Goal: Information Seeking & Learning: Learn about a topic

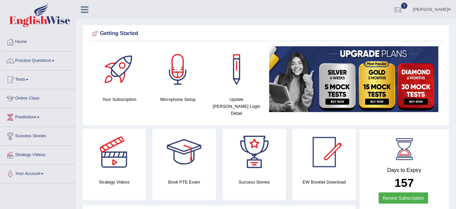
click at [430, 4] on link "Beethi Roy" at bounding box center [432, 8] width 48 height 17
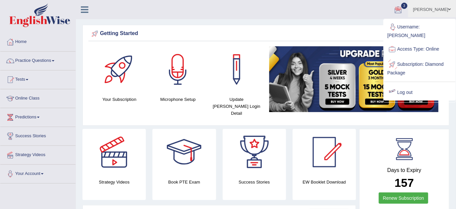
click at [410, 86] on link "Log out" at bounding box center [419, 92] width 71 height 15
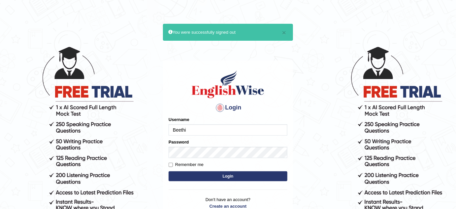
click at [267, 129] on input "Beethi" at bounding box center [228, 129] width 119 height 11
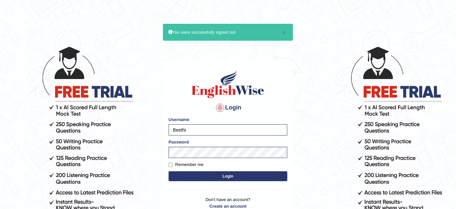
type input "obehi00"
click at [268, 172] on button "Login" at bounding box center [228, 176] width 119 height 10
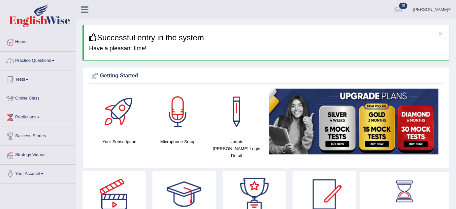
click at [30, 55] on link "Practice Questions" at bounding box center [37, 59] width 75 height 16
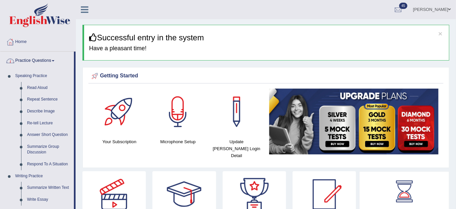
click at [37, 57] on link "Practice Questions" at bounding box center [37, 59] width 74 height 16
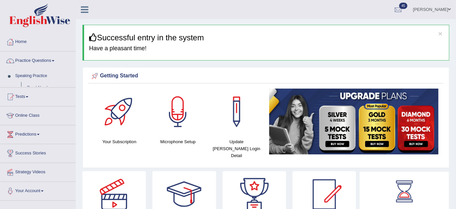
click at [37, 57] on link "Practice Questions" at bounding box center [37, 59] width 75 height 16
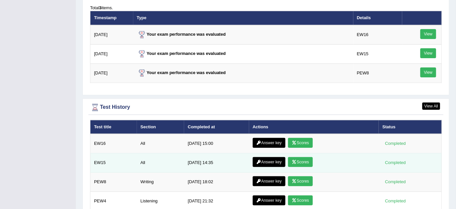
scroll to position [967, 0]
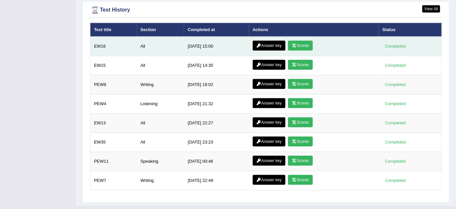
click at [264, 41] on link "Answer key" at bounding box center [269, 46] width 33 height 10
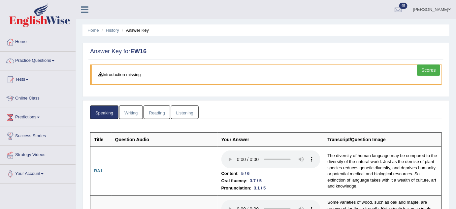
click at [132, 116] on link "Writing" at bounding box center [131, 112] width 24 height 14
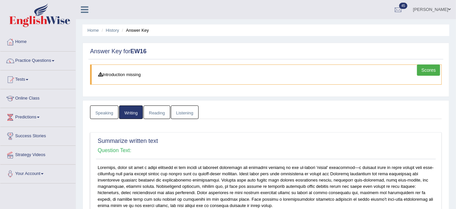
scroll to position [150, 0]
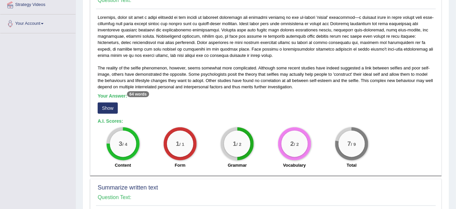
click at [110, 107] on button "Show" at bounding box center [108, 107] width 20 height 11
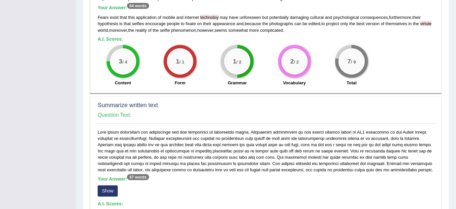
scroll to position [270, 0]
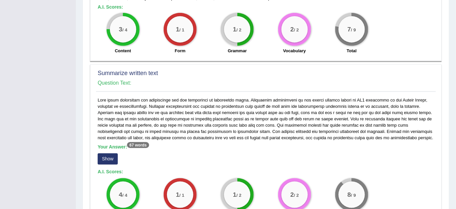
click at [102, 155] on button "Show" at bounding box center [108, 158] width 20 height 11
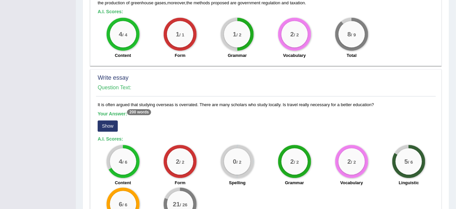
scroll to position [480, 0]
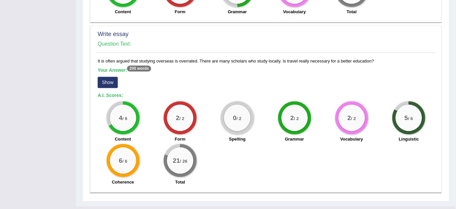
click at [110, 80] on button "Show" at bounding box center [108, 82] width 20 height 11
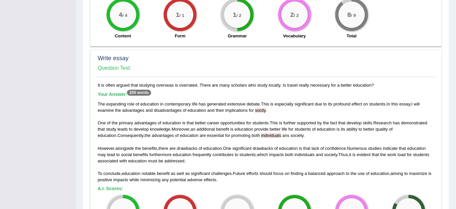
scroll to position [445, 0]
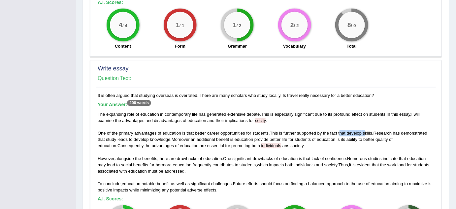
drag, startPoint x: 341, startPoint y: 130, endPoint x: 367, endPoint y: 131, distance: 25.8
click at [367, 131] on div "The expanding role of education in contemporary life has generated extensive de…" at bounding box center [266, 152] width 337 height 82
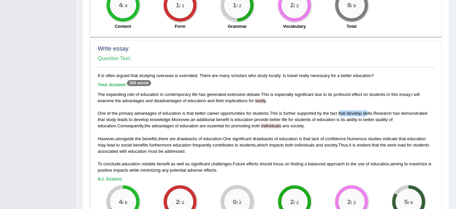
scroll to position [475, 0]
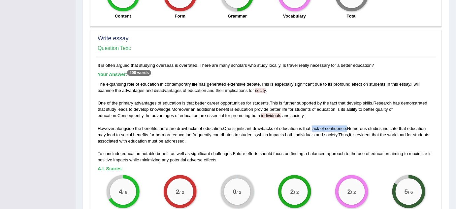
drag, startPoint x: 350, startPoint y: 126, endPoint x: 315, endPoint y: 125, distance: 35.3
click at [315, 125] on div "The expanding role of education in contemporary life has generated extensive de…" at bounding box center [266, 122] width 337 height 82
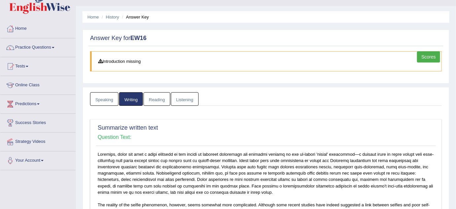
scroll to position [0, 0]
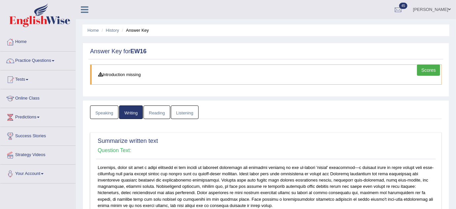
click at [158, 107] on link "Reading" at bounding box center [157, 112] width 26 height 14
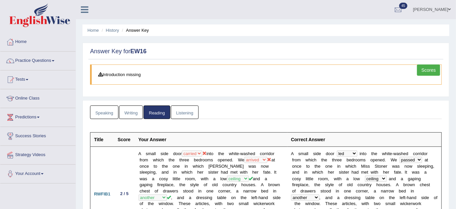
drag, startPoint x: 180, startPoint y: 109, endPoint x: 179, endPoint y: 103, distance: 6.2
click at [179, 108] on link "Listening" at bounding box center [185, 112] width 28 height 14
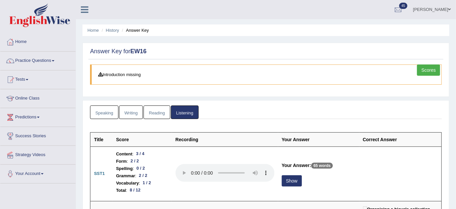
scroll to position [90, 0]
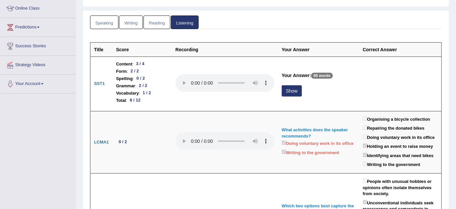
click at [140, 21] on link "Writing" at bounding box center [131, 23] width 24 height 14
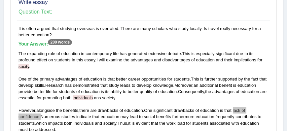
scroll to position [577, 0]
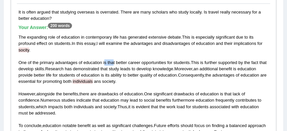
drag, startPoint x: 114, startPoint y: 62, endPoint x: 105, endPoint y: 61, distance: 9.3
click at [105, 61] on div "The expanding role of education in contemporary life has generated extensive de…" at bounding box center [143, 84] width 250 height 101
click at [105, 61] on span "is" at bounding box center [104, 62] width 3 height 5
click at [108, 63] on span "that" at bounding box center [111, 62] width 7 height 5
drag, startPoint x: 115, startPoint y: 62, endPoint x: 191, endPoint y: 61, distance: 76.6
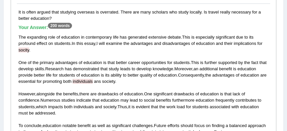
click at [191, 61] on div "The expanding role of education in contemporary life has generated extensive de…" at bounding box center [143, 84] width 250 height 101
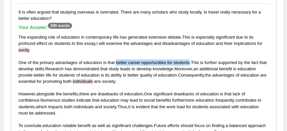
drag, startPoint x: 116, startPoint y: 62, endPoint x: 189, endPoint y: 63, distance: 72.9
click at [189, 63] on div "The expanding role of education in contemporary life has generated extensive de…" at bounding box center [143, 84] width 250 height 101
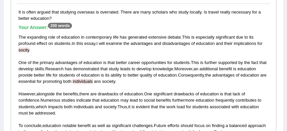
click at [178, 45] on span "disadvantages" at bounding box center [176, 43] width 28 height 5
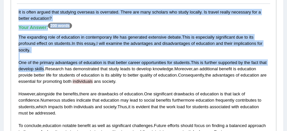
drag, startPoint x: 41, startPoint y: 67, endPoint x: 13, endPoint y: 68, distance: 28.4
click at [13, 68] on div "Write essay Question Text: It is often argued that studying overseas is overrat…" at bounding box center [143, 107] width 265 height 260
click at [21, 70] on span "develop" at bounding box center [25, 68] width 15 height 5
drag, startPoint x: 44, startPoint y: 68, endPoint x: 9, endPoint y: 69, distance: 35.3
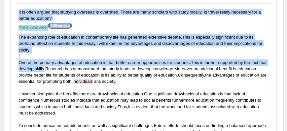
click at [12, 71] on div "Write essay Question Text: It is often argued that studying overseas is overrat…" at bounding box center [143, 107] width 265 height 260
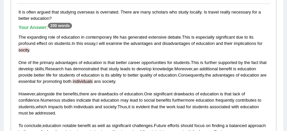
drag, startPoint x: 30, startPoint y: 69, endPoint x: 19, endPoint y: 69, distance: 10.6
click at [19, 69] on div "The expanding role of education in contemporary life has generated extensive de…" at bounding box center [143, 84] width 250 height 101
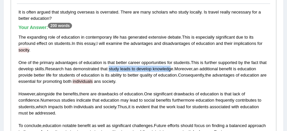
drag, startPoint x: 110, startPoint y: 68, endPoint x: 172, endPoint y: 68, distance: 62.4
click at [172, 68] on div "The expanding role of education in contemporary life has generated extensive de…" at bounding box center [143, 84] width 250 height 101
click at [172, 68] on span "knowledge" at bounding box center [162, 68] width 20 height 5
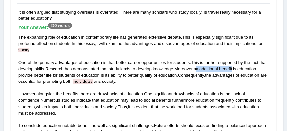
drag, startPoint x: 198, startPoint y: 69, endPoint x: 234, endPoint y: 67, distance: 36.0
click at [234, 67] on div "The expanding role of education in contemporary life has generated extensive de…" at bounding box center [143, 84] width 250 height 101
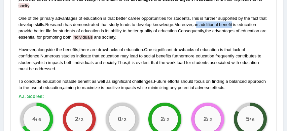
scroll to position [615, 0]
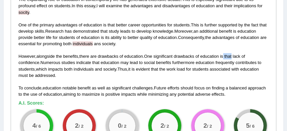
drag, startPoint x: 234, startPoint y: 56, endPoint x: 227, endPoint y: 56, distance: 7.6
click at [227, 56] on div "The expanding role of education in contemporary life has generated extensive de…" at bounding box center [143, 46] width 250 height 101
drag, startPoint x: 238, startPoint y: 56, endPoint x: 246, endPoint y: 56, distance: 8.6
click at [246, 56] on div "The expanding role of education in contemporary life has generated extensive de…" at bounding box center [143, 46] width 250 height 101
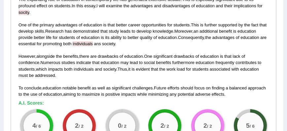
click at [171, 62] on span "benefits" at bounding box center [163, 62] width 15 height 5
click at [172, 62] on div "The expanding role of education in contemporary life has generated extensive de…" at bounding box center [143, 46] width 250 height 101
click at [194, 64] on span "furthermore" at bounding box center [183, 62] width 22 height 5
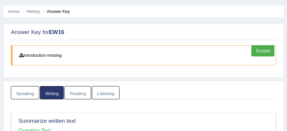
scroll to position [0, 0]
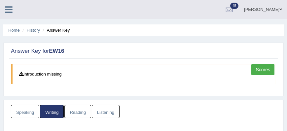
click at [109, 109] on link "Listening" at bounding box center [106, 112] width 28 height 14
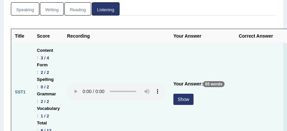
scroll to position [113, 0]
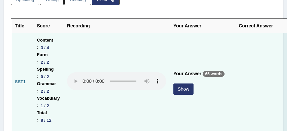
click at [181, 87] on button "Show" at bounding box center [183, 88] width 20 height 11
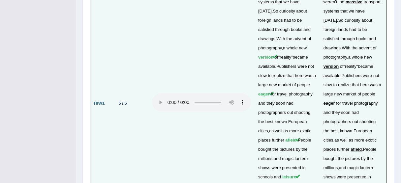
scroll to position [1773, 0]
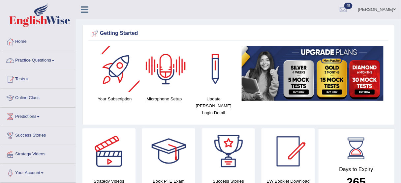
drag, startPoint x: 49, startPoint y: 59, endPoint x: 44, endPoint y: 52, distance: 8.3
click at [49, 59] on link "Practice Questions" at bounding box center [37, 59] width 75 height 16
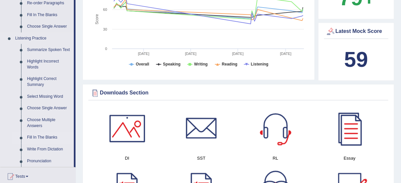
scroll to position [264, 0]
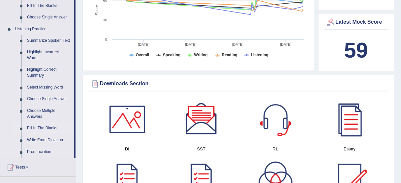
click at [52, 128] on link "Fill In The Blanks" at bounding box center [49, 129] width 50 height 12
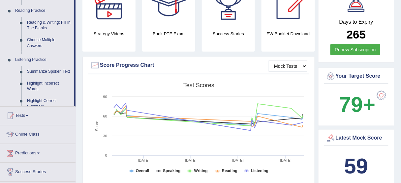
scroll to position [80, 0]
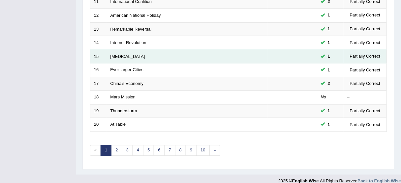
scroll to position [250, 0]
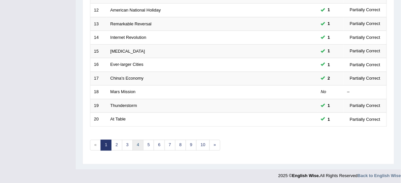
click at [140, 141] on link "4" at bounding box center [138, 145] width 11 height 11
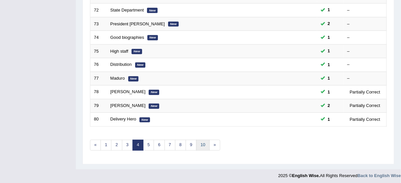
click at [201, 142] on link "10" at bounding box center [202, 145] width 13 height 11
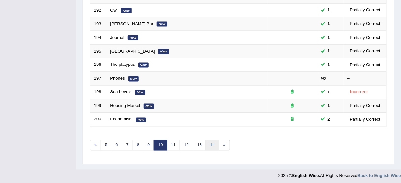
click at [209, 144] on link "14" at bounding box center [212, 145] width 13 height 11
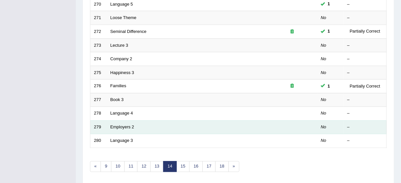
scroll to position [250, 0]
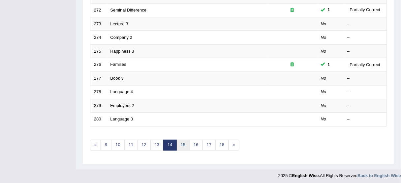
click at [181, 142] on link "15" at bounding box center [183, 145] width 13 height 11
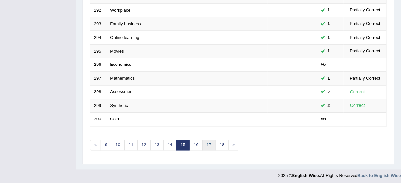
click at [205, 144] on link "17" at bounding box center [209, 145] width 13 height 11
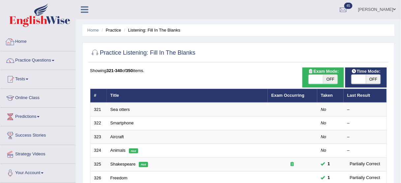
click at [392, 4] on link "[PERSON_NAME]" at bounding box center [377, 8] width 48 height 17
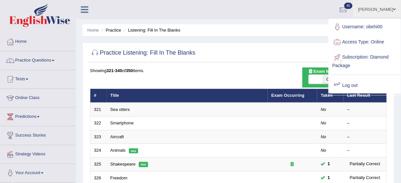
click at [350, 84] on link "Log out" at bounding box center [364, 85] width 71 height 15
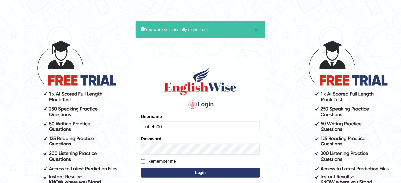
drag, startPoint x: 169, startPoint y: 130, endPoint x: 177, endPoint y: 119, distance: 13.0
click at [169, 130] on input "obehi00" at bounding box center [200, 126] width 119 height 11
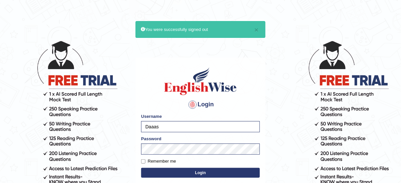
click at [217, 128] on input "Daaas" at bounding box center [200, 126] width 119 height 11
type input "bhagwantbrar"
click at [195, 169] on button "Login" at bounding box center [200, 173] width 119 height 10
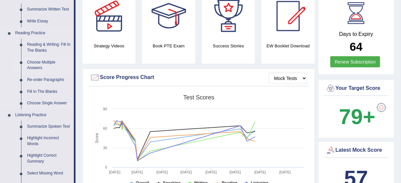
scroll to position [238, 0]
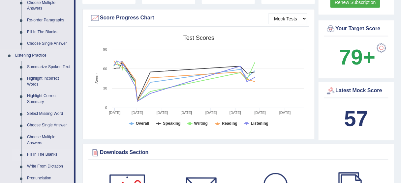
drag, startPoint x: 43, startPoint y: 155, endPoint x: 38, endPoint y: 147, distance: 8.8
click at [43, 154] on link "Fill In The Blanks" at bounding box center [49, 155] width 50 height 12
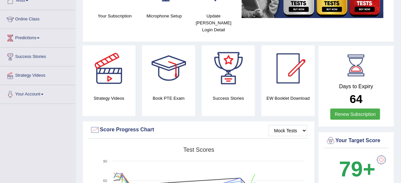
scroll to position [195, 0]
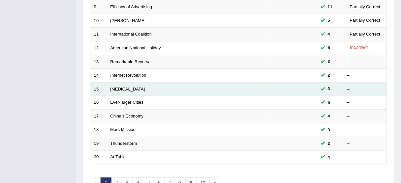
scroll to position [250, 0]
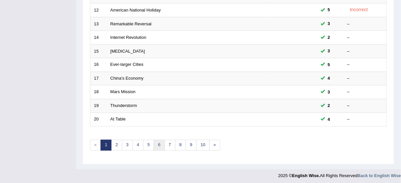
click at [158, 143] on link "6" at bounding box center [159, 145] width 11 height 11
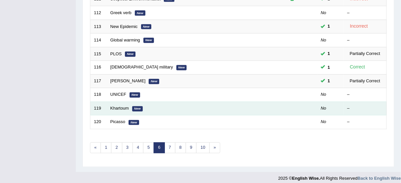
scroll to position [250, 0]
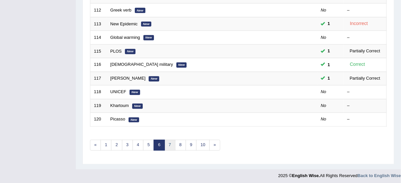
click at [168, 142] on link "7" at bounding box center [170, 145] width 11 height 11
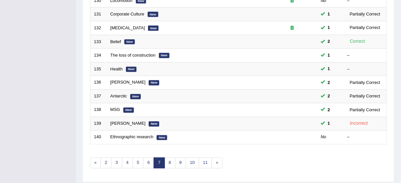
scroll to position [250, 0]
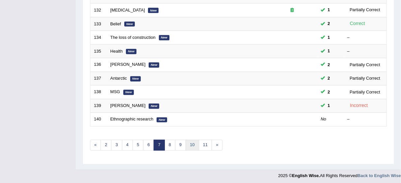
click at [186, 142] on link "10" at bounding box center [192, 145] width 13 height 11
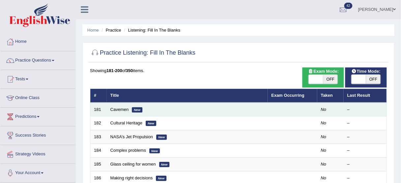
click at [115, 108] on link "Cavemen" at bounding box center [120, 109] width 18 height 5
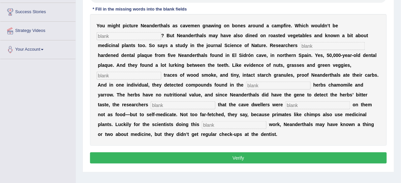
scroll to position [132, 0]
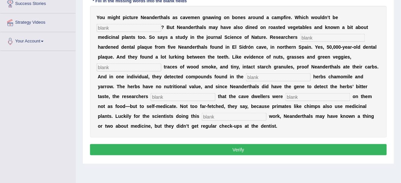
click at [150, 29] on input "text" at bounding box center [129, 28] width 65 height 8
type input "n"
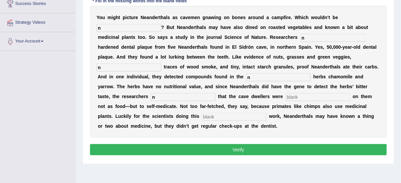
type input "n"
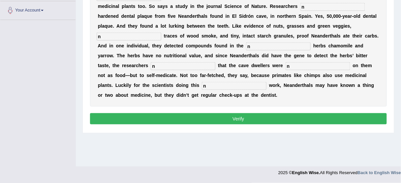
click at [279, 121] on button "Verify" at bounding box center [238, 119] width 297 height 11
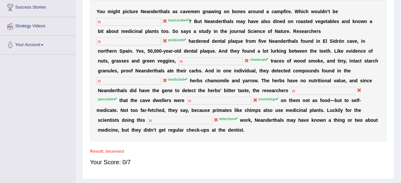
scroll to position [84, 0]
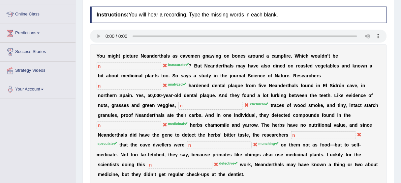
click at [163, 67] on icon at bounding box center [165, 65] width 5 height 5
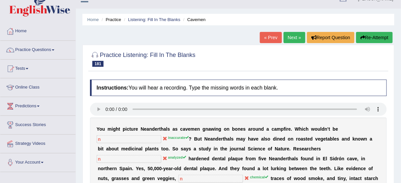
scroll to position [5, 0]
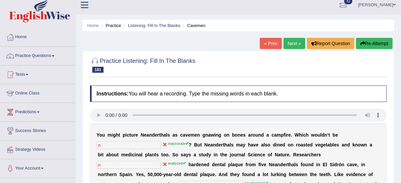
click at [292, 43] on link "Next »" at bounding box center [295, 43] width 22 height 11
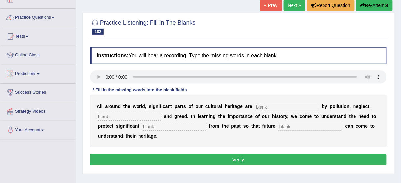
scroll to position [26, 0]
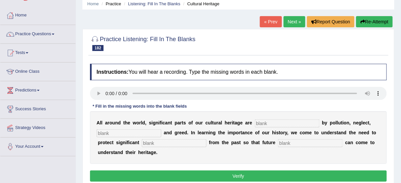
click at [290, 19] on link "Next »" at bounding box center [295, 21] width 22 height 11
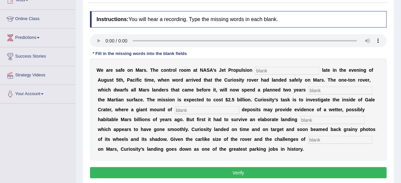
click at [310, 70] on input "text" at bounding box center [287, 71] width 65 height 8
type input "n"
type input "nn"
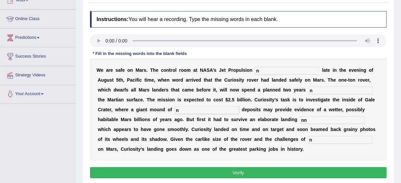
type input "n"
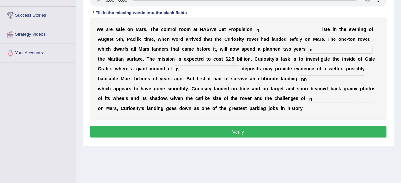
scroll to position [84, 0]
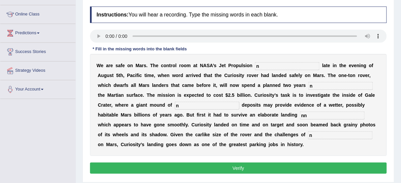
click at [226, 169] on button "Verify" at bounding box center [238, 168] width 297 height 11
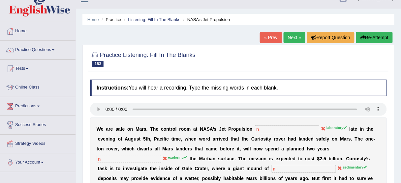
scroll to position [0, 0]
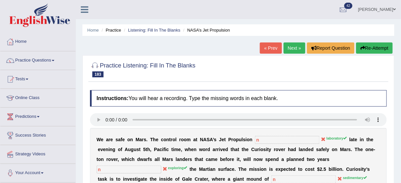
click at [289, 43] on link "Next »" at bounding box center [295, 48] width 22 height 11
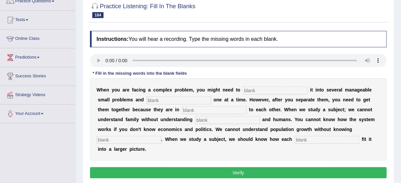
scroll to position [106, 0]
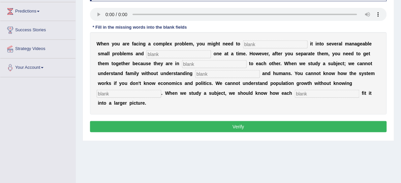
click at [271, 46] on input "text" at bounding box center [275, 45] width 65 height 8
type input "break"
type input "solved"
type input "relations"
type input "laws"
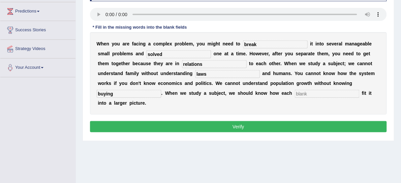
type input "buying"
type input "components"
click at [164, 54] on input "solved" at bounding box center [179, 54] width 65 height 8
click at [213, 64] on input "relations" at bounding box center [214, 64] width 65 height 8
click at [325, 92] on input "components" at bounding box center [327, 94] width 65 height 8
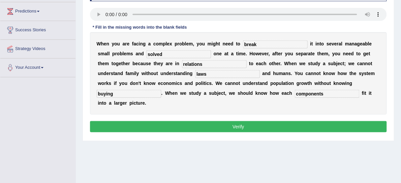
click at [246, 127] on button "Verify" at bounding box center [238, 126] width 297 height 11
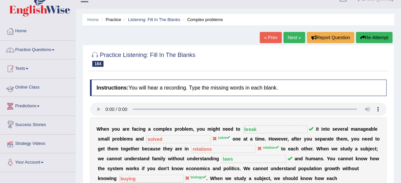
scroll to position [0, 0]
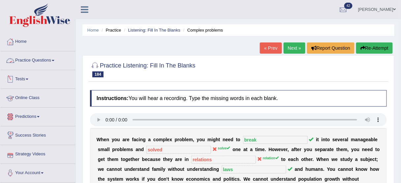
drag, startPoint x: 49, startPoint y: 59, endPoint x: 49, endPoint y: 54, distance: 5.3
click at [49, 59] on link "Practice Questions" at bounding box center [37, 59] width 75 height 16
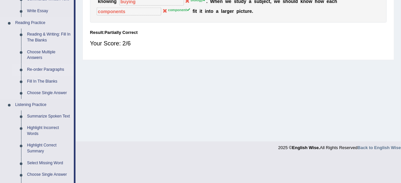
scroll to position [211, 0]
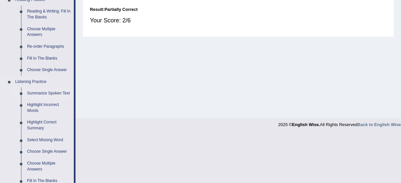
click at [50, 92] on link "Summarize Spoken Text" at bounding box center [49, 94] width 50 height 12
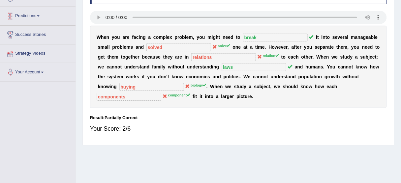
scroll to position [163, 0]
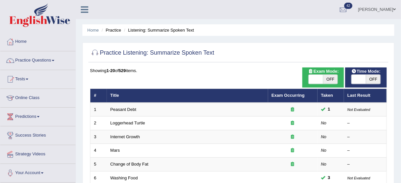
click at [367, 80] on span "OFF" at bounding box center [373, 79] width 15 height 9
checkbox input "true"
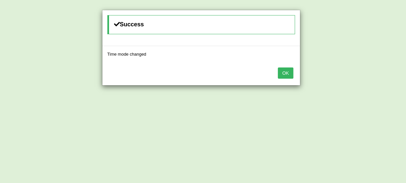
drag, startPoint x: 288, startPoint y: 74, endPoint x: 280, endPoint y: 67, distance: 10.3
click at [287, 73] on button "OK" at bounding box center [284, 73] width 15 height 11
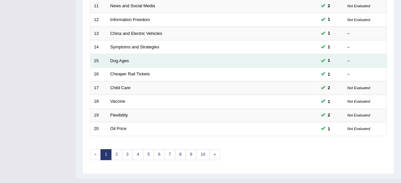
scroll to position [250, 0]
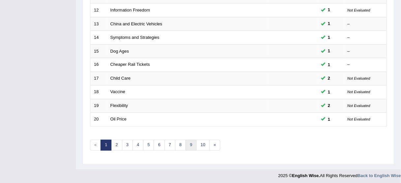
click at [188, 143] on link "9" at bounding box center [191, 145] width 11 height 11
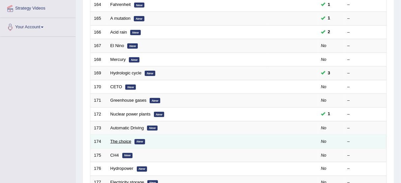
scroll to position [158, 0]
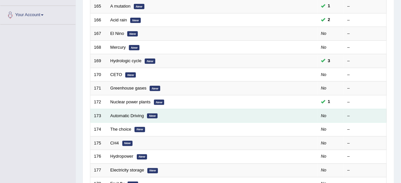
click at [141, 111] on td "Automatic Driving New" at bounding box center [187, 116] width 161 height 14
click at [141, 114] on link "Automatic Driving" at bounding box center [128, 116] width 34 height 5
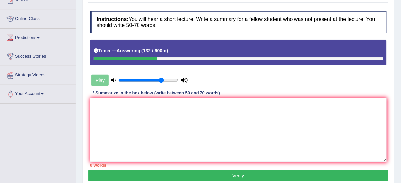
scroll to position [101, 0]
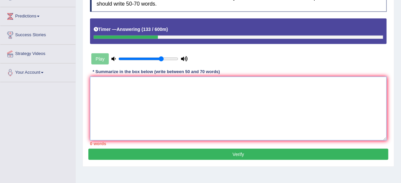
click at [203, 95] on textarea at bounding box center [238, 109] width 297 height 64
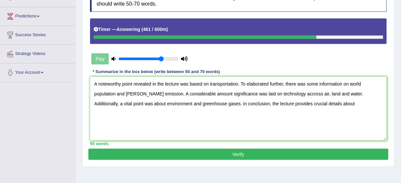
drag, startPoint x: 20, startPoint y: 73, endPoint x: 68, endPoint y: -6, distance: 92.4
click at [206, 101] on textarea "A noteworthy point revealed in the lecture was based on transportation. To elab…" at bounding box center [238, 109] width 297 height 64
click at [327, 106] on textarea "A noteworthy point revealed in the lecture was based on transportation. To elab…" at bounding box center [238, 109] width 297 height 64
click at [315, 105] on textarea "A noteworthy point revealed in the lecture was based on transportation. To elab…" at bounding box center [238, 109] width 297 height 64
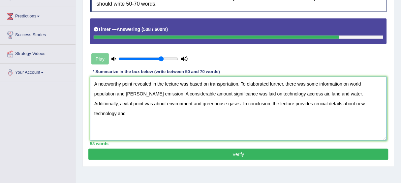
click at [372, 102] on textarea "A noteworthy point revealed in the lecture was based on transportation. To elab…" at bounding box center [238, 109] width 297 height 64
click at [333, 92] on textarea "A noteworthy point revealed in the lecture was based on transportation. To elab…" at bounding box center [238, 109] width 297 height 64
click at [293, 92] on textarea "A noteworthy point revealed in the lecture was based on transportation. To elab…" at bounding box center [238, 109] width 297 height 64
click at [256, 102] on textarea "A noteworthy point revealed in the lecture was based on transportation. To elab…" at bounding box center [238, 109] width 297 height 64
click at [226, 82] on textarea "A noteworthy point revealed in the lecture was based on transportation. To elab…" at bounding box center [238, 109] width 297 height 64
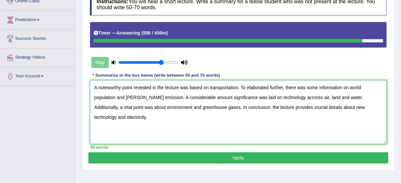
scroll to position [98, 0]
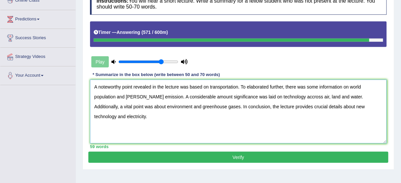
click at [362, 105] on textarea "A noteworthy point revealed in the lecture was based on transportation. To elab…" at bounding box center [238, 112] width 297 height 64
click at [361, 105] on textarea "A noteworthy point revealed in the lecture was based on transportation. To elab…" at bounding box center [238, 112] width 297 height 64
click at [358, 105] on textarea "A noteworthy point revealed in the lecture was based on transportation. To elab…" at bounding box center [238, 112] width 297 height 64
click at [371, 105] on textarea "A noteworthy point revealed in the lecture was based on transportation. To elab…" at bounding box center [238, 112] width 297 height 64
click at [375, 106] on textarea "A noteworthy point revealed in the lecture was based on transportation. To elab…" at bounding box center [238, 112] width 297 height 64
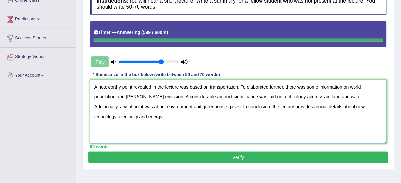
type textarea "A noteworthy point revealed in the lecture was based on transportation. To elab…"
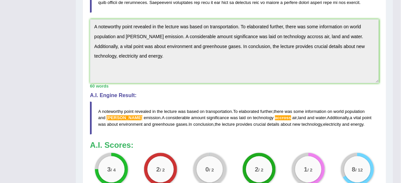
scroll to position [258, 0]
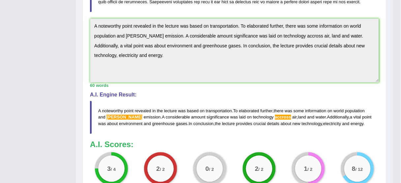
click at [336, 127] on blockquote "A noteworthy point revealed in the lecture was based on transportation . To ela…" at bounding box center [234, 117] width 289 height 33
drag, startPoint x: 335, startPoint y: 98, endPoint x: 335, endPoint y: 89, distance: 8.6
click at [335, 96] on div "A.I. Engine Result: A noteworthy point revealed in the lecture was based on tra…" at bounding box center [234, 113] width 289 height 42
click at [379, 89] on div "Instructions: You will hear a short lecture. Write a summary for a fellow stude…" at bounding box center [234, 13] width 292 height 368
click at [370, 95] on h4 "A.I. Engine Result:" at bounding box center [234, 95] width 289 height 6
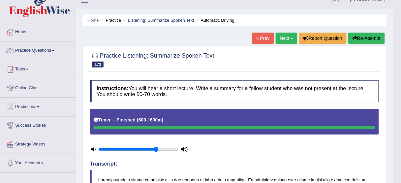
scroll to position [0, 0]
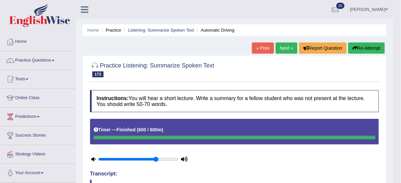
click at [355, 52] on button "Re-Attempt" at bounding box center [366, 48] width 37 height 11
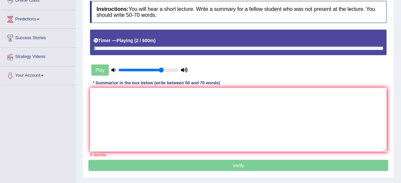
drag, startPoint x: 402, startPoint y: 64, endPoint x: 389, endPoint y: 112, distance: 50.0
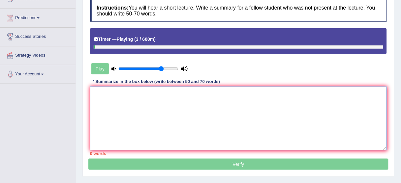
click at [278, 112] on textarea at bounding box center [238, 119] width 297 height 64
paste textarea "The speaker provided a comprehensive overview of value and needs, highlighting …"
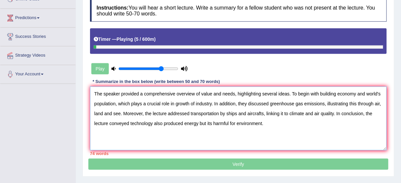
type textarea "The speaker provided a comprehensive overview of value and needs, highlighting …"
drag, startPoint x: 252, startPoint y: 165, endPoint x: 251, endPoint y: 161, distance: 4.7
click at [251, 162] on p "Verify" at bounding box center [238, 83] width 300 height 176
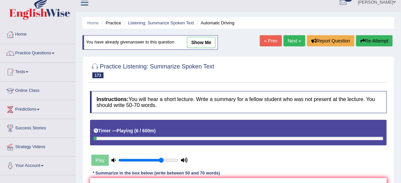
scroll to position [0, 0]
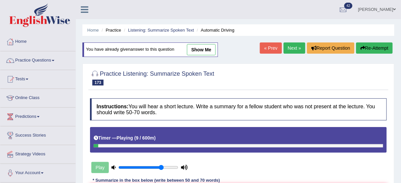
click at [195, 145] on div at bounding box center [239, 146] width 290 height 3
click at [196, 145] on div at bounding box center [239, 146] width 290 height 3
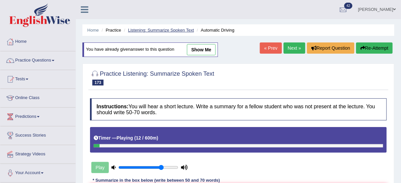
click at [181, 30] on link "Listening: Summarize Spoken Text" at bounding box center [161, 30] width 66 height 5
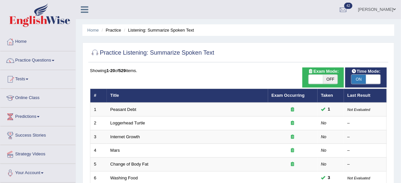
click at [365, 79] on span "ON" at bounding box center [359, 79] width 15 height 9
checkbox input "false"
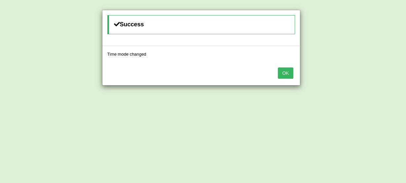
click at [292, 73] on button "OK" at bounding box center [284, 73] width 15 height 11
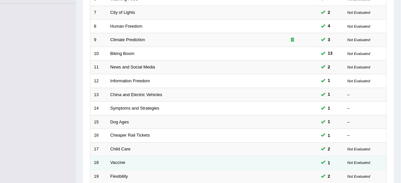
scroll to position [250, 0]
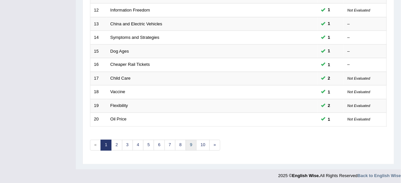
click at [191, 141] on link "9" at bounding box center [191, 145] width 11 height 11
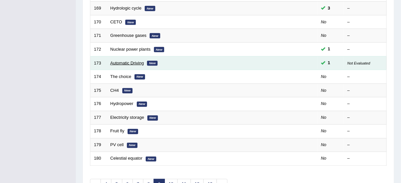
click at [114, 61] on link "Automatic Driving" at bounding box center [128, 63] width 34 height 5
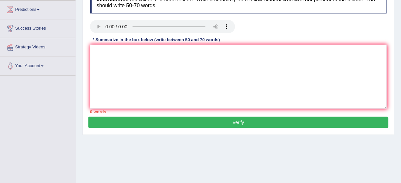
scroll to position [53, 0]
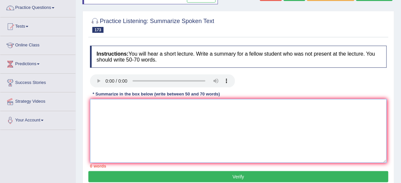
click at [152, 119] on textarea at bounding box center [238, 131] width 297 height 64
paste textarea "The speaker provided a comprehensive overview of value and needs, highlighting …"
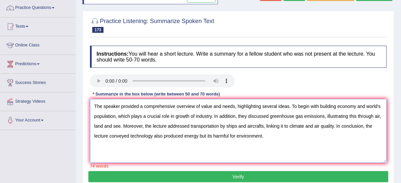
type textarea "The speaker provided a comprehensive overview of value and needs, highlighting …"
click at [208, 176] on button "Verify" at bounding box center [238, 177] width 300 height 11
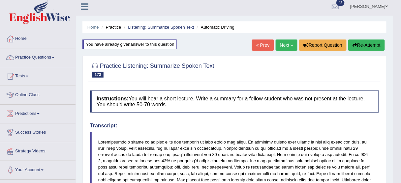
scroll to position [0, 0]
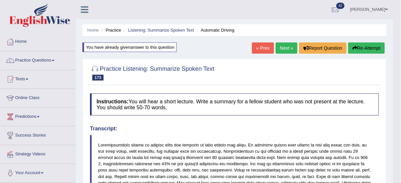
click at [360, 49] on button "Re-Attempt" at bounding box center [366, 48] width 37 height 11
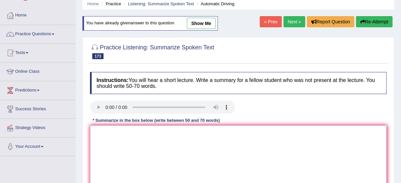
click at [147, 133] on textarea at bounding box center [238, 158] width 297 height 64
paste textarea "ransportation should be main topic, with additional points being cars, [PERSON_…"
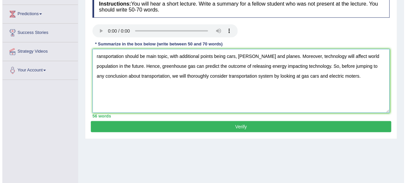
scroll to position [106, 0]
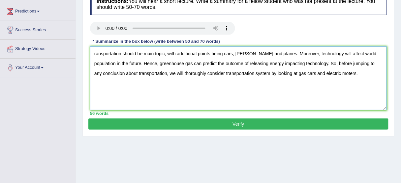
click at [94, 52] on textarea "ransportation should be main topic, with additional points being cars, [PERSON_…" at bounding box center [238, 79] width 297 height 64
type textarea "Transportation should be main topic, with additional points being cars, [PERSON…"
click at [114, 120] on button "Verify" at bounding box center [238, 124] width 300 height 11
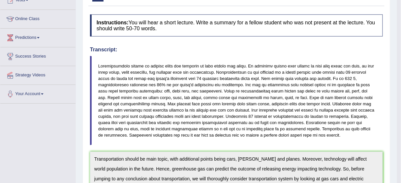
scroll to position [26, 0]
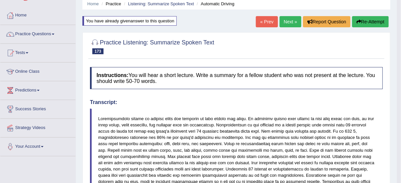
click at [372, 23] on button "Re-Attempt" at bounding box center [370, 21] width 37 height 11
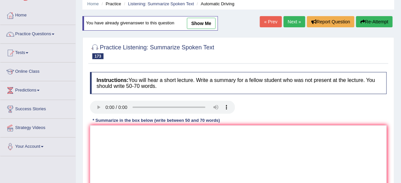
click at [204, 18] on link "show me" at bounding box center [201, 23] width 29 height 11
click at [204, 18] on div "Home Practice Listening: Summarize Spoken Text Automatic Driving You have alrea…" at bounding box center [238, 139] width 325 height 330
type textarea "Transportation should be main topic, with additional points being cars, [PERSON…"
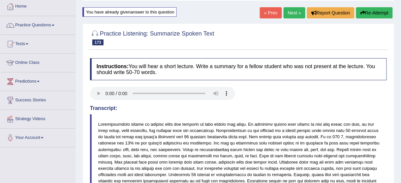
scroll to position [26, 0]
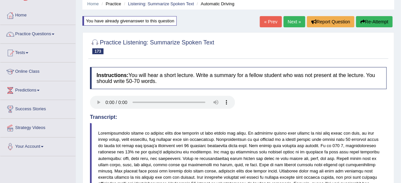
click at [375, 21] on button "Re-Attempt" at bounding box center [374, 21] width 37 height 11
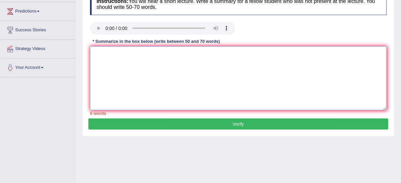
scroll to position [106, 0]
click at [242, 81] on textarea at bounding box center [238, 79] width 297 height 64
paste textarea "the speaker discuss about the enomic is misspelling of economics social science…"
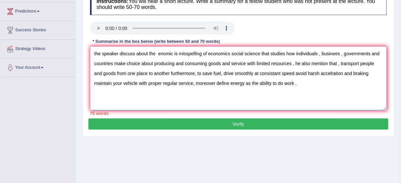
type textarea "the speaker discuss about the enomic is misspelling of economics social science…"
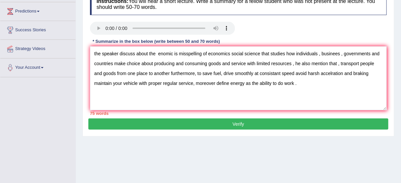
drag, startPoint x: 237, startPoint y: 123, endPoint x: 233, endPoint y: 117, distance: 7.1
click at [237, 123] on button "Verify" at bounding box center [238, 124] width 300 height 11
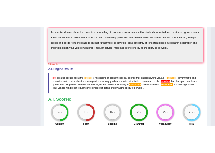
scroll to position [246, 0]
